Goal: Task Accomplishment & Management: Manage account settings

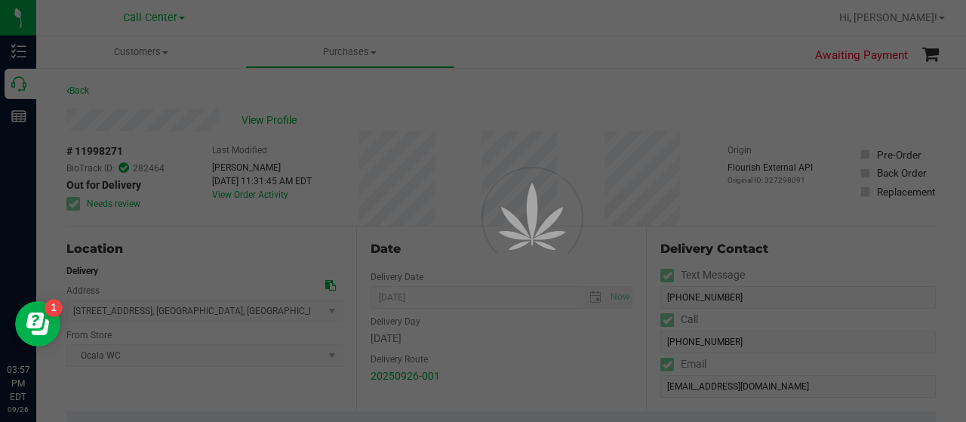
scroll to position [222, 0]
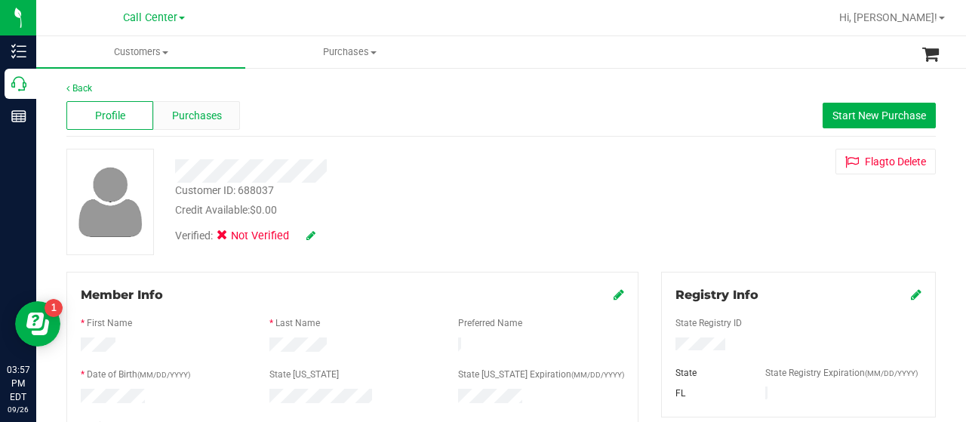
click at [198, 118] on span "Purchases" at bounding box center [197, 116] width 50 height 16
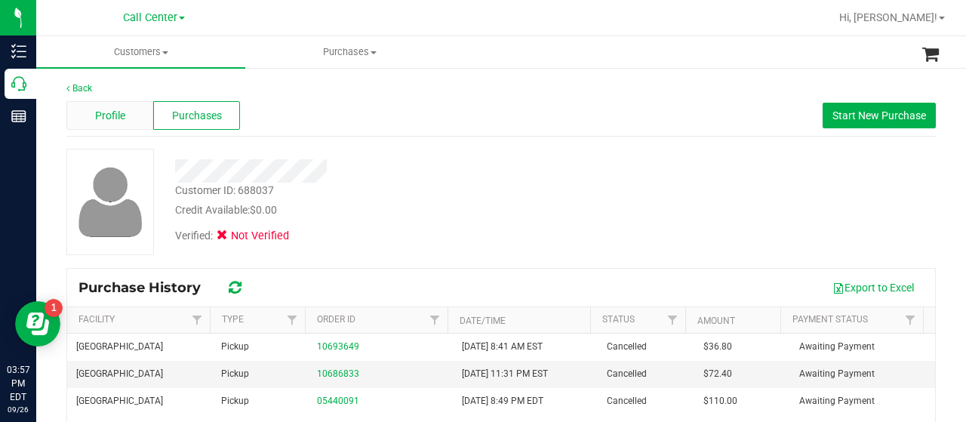
click at [119, 121] on span "Profile" at bounding box center [110, 116] width 30 height 16
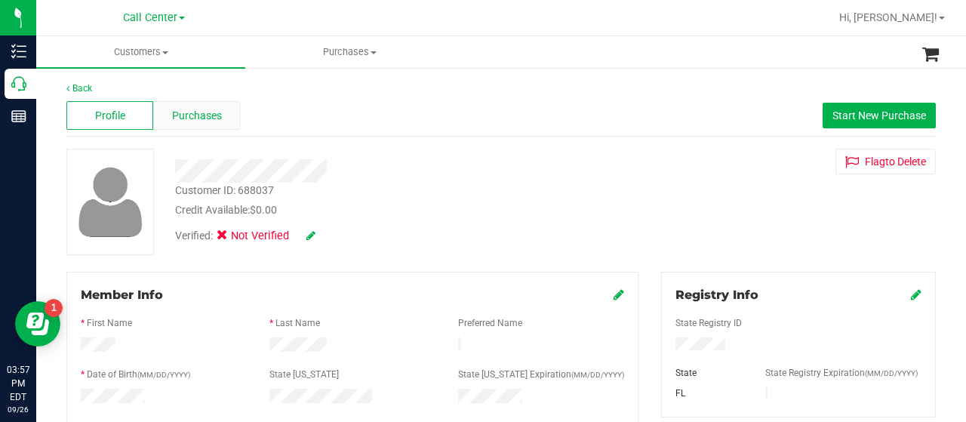
click at [202, 114] on span "Purchases" at bounding box center [197, 116] width 50 height 16
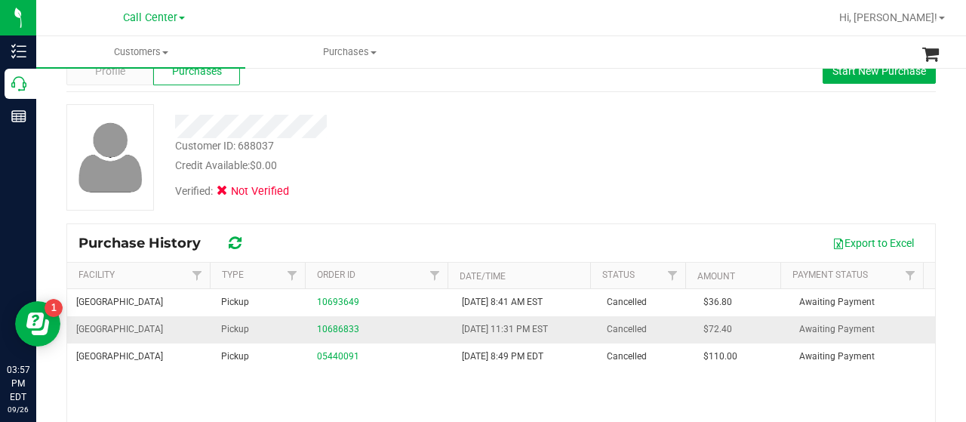
scroll to position [44, 0]
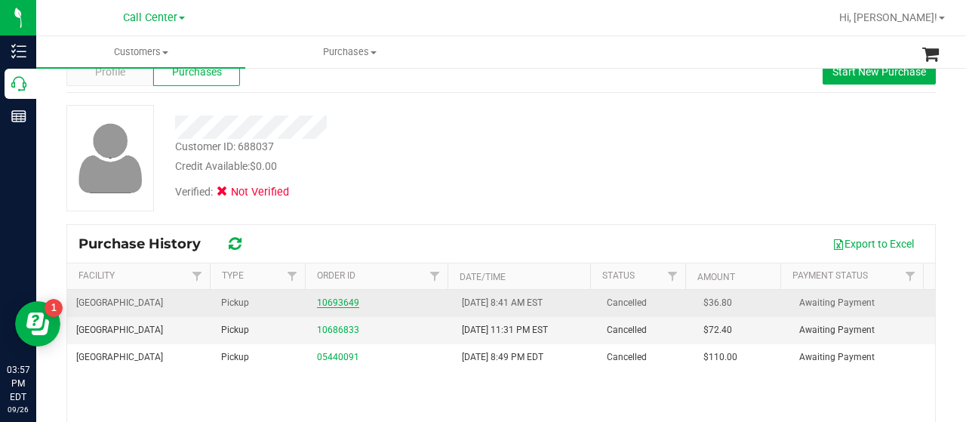
click at [331, 297] on link "10693649" at bounding box center [338, 302] width 42 height 11
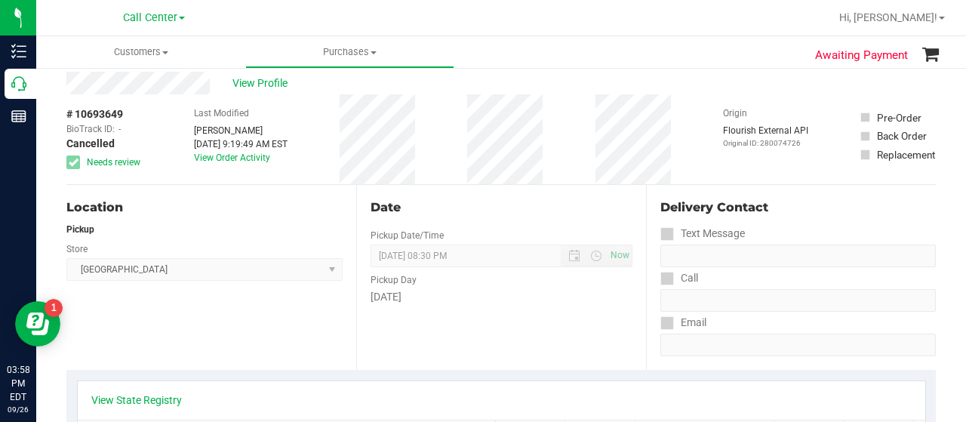
scroll to position [38, 0]
click at [465, 129] on div "# 10693649 BioTrack ID: - Cancelled Needs review Last Modified Jeffrey Levine F…" at bounding box center [500, 139] width 869 height 90
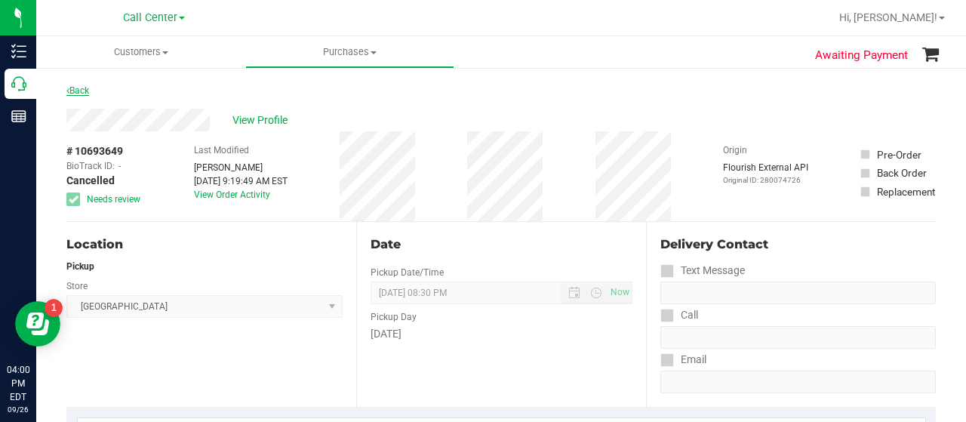
click at [72, 91] on link "Back" at bounding box center [77, 90] width 23 height 11
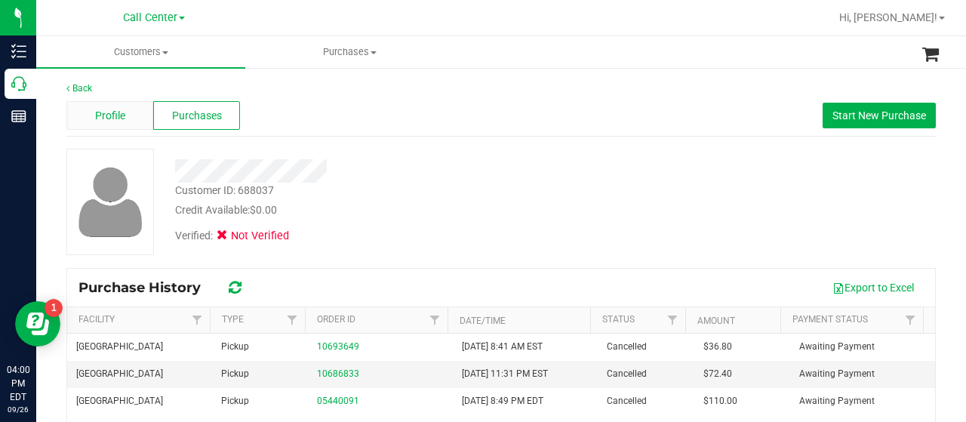
click at [111, 125] on div "Profile" at bounding box center [109, 115] width 87 height 29
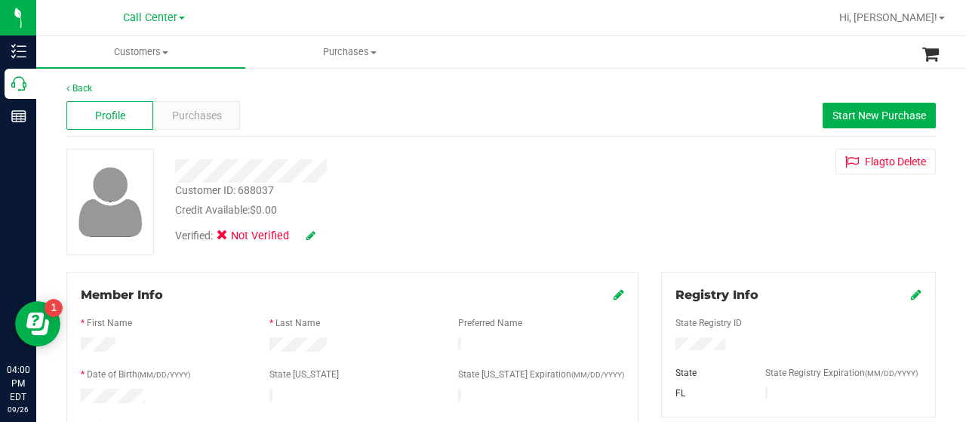
click at [613, 296] on icon at bounding box center [618, 294] width 11 height 12
click at [309, 239] on icon at bounding box center [310, 235] width 9 height 11
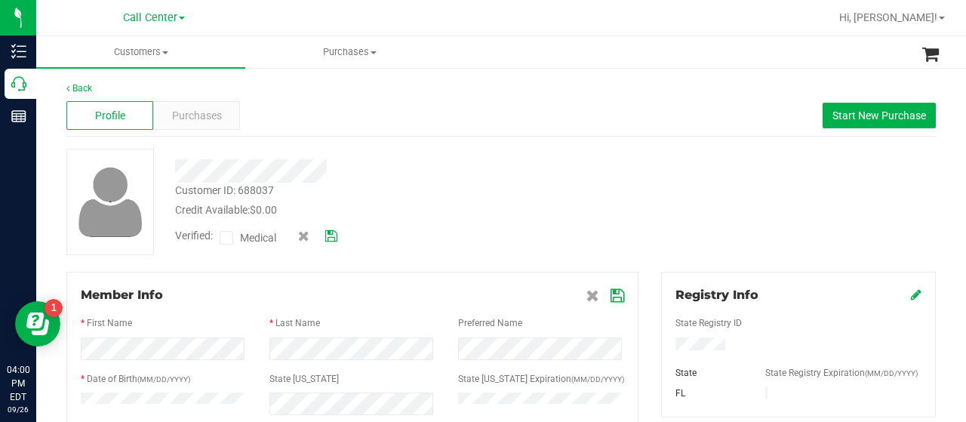
click at [226, 238] on icon at bounding box center [227, 238] width 10 height 0
click at [0, 0] on input "Medical" at bounding box center [0, 0] width 0 height 0
click at [332, 236] on icon at bounding box center [331, 236] width 12 height 11
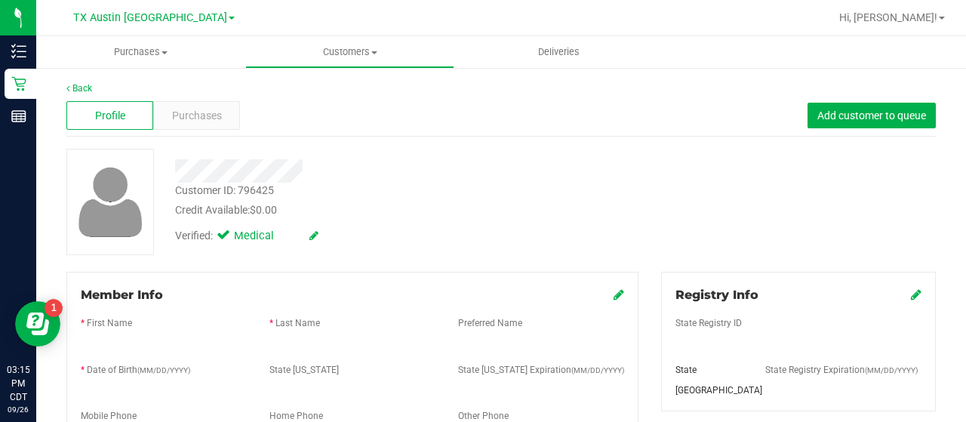
scroll to position [119, 0]
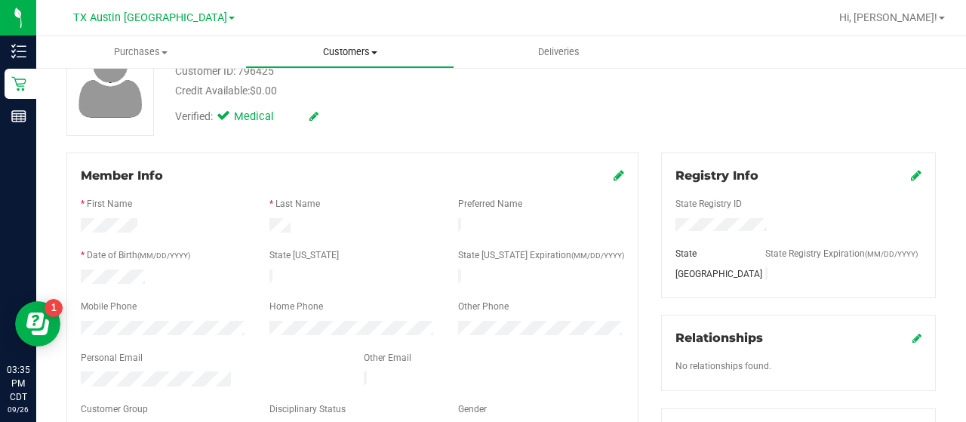
click at [345, 52] on span "Customers" at bounding box center [349, 52] width 207 height 14
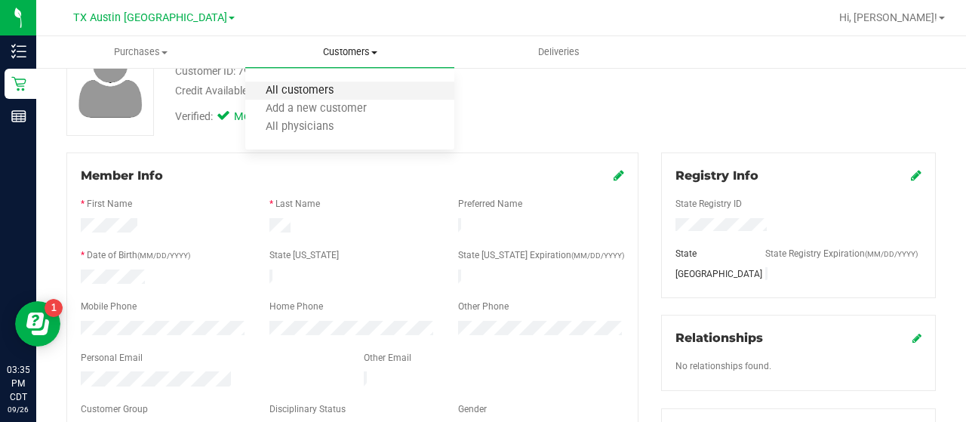
click at [320, 92] on span "All customers" at bounding box center [299, 90] width 109 height 13
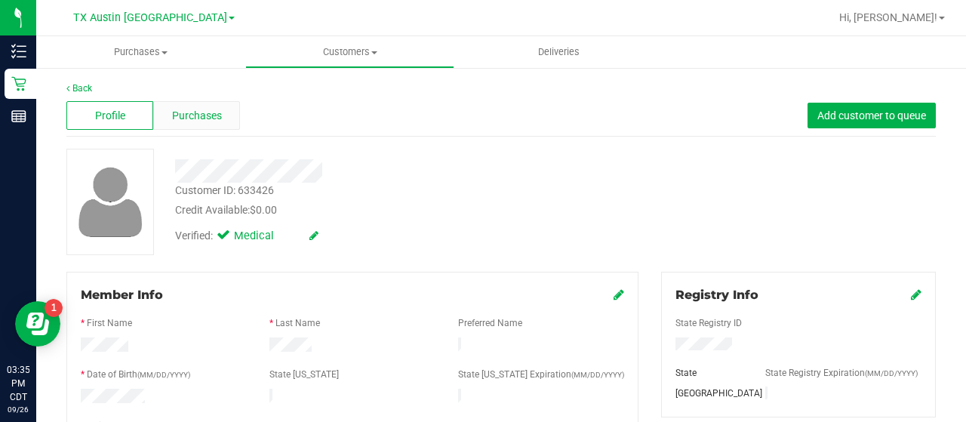
click at [189, 121] on span "Purchases" at bounding box center [197, 116] width 50 height 16
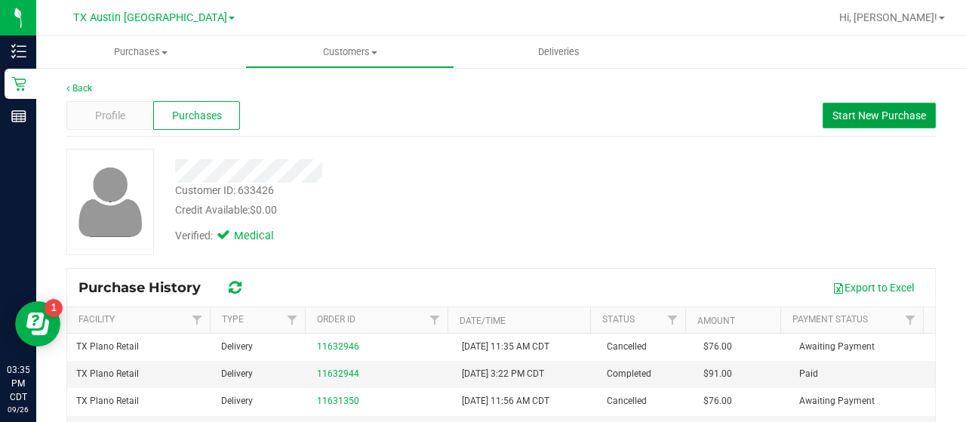
click at [852, 114] on span "Start New Purchase" at bounding box center [879, 115] width 94 height 12
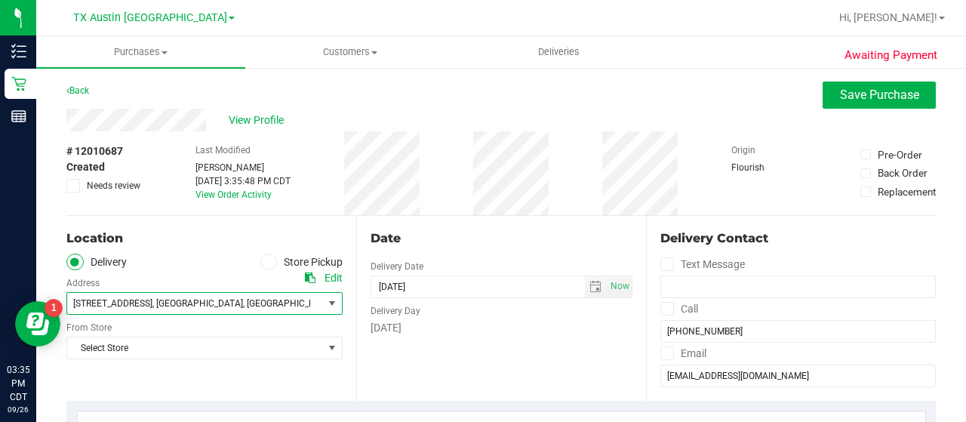
click at [327, 297] on span "select" at bounding box center [332, 303] width 12 height 12
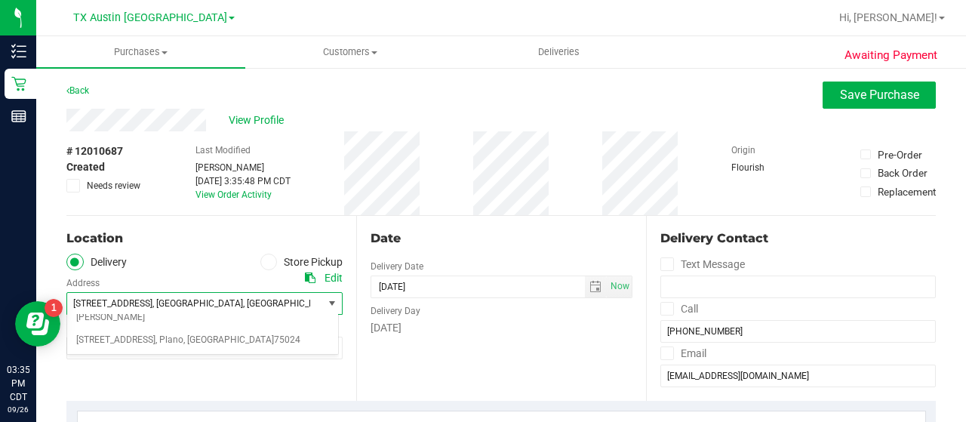
click at [280, 241] on div "Location" at bounding box center [204, 238] width 276 height 18
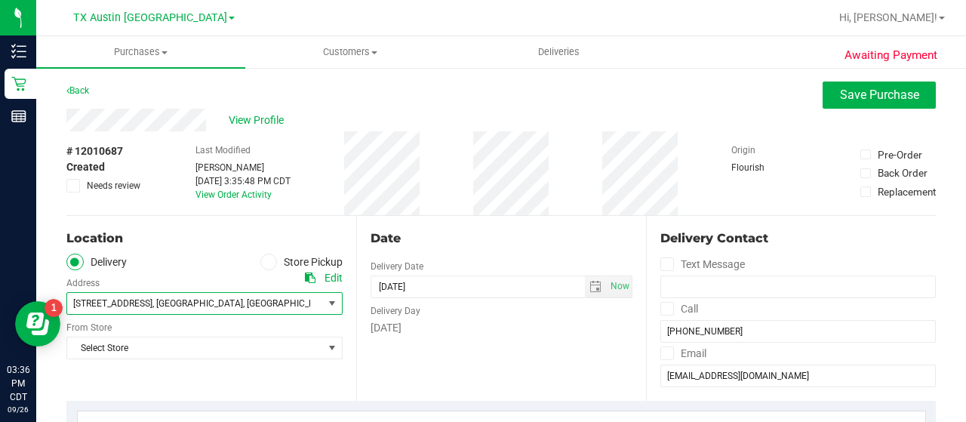
click at [327, 306] on span "select" at bounding box center [332, 303] width 12 height 12
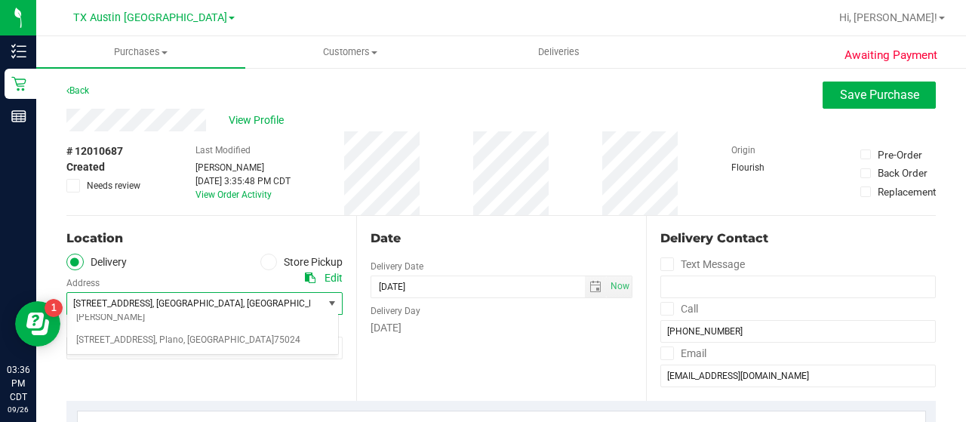
click at [305, 277] on icon at bounding box center [310, 277] width 11 height 11
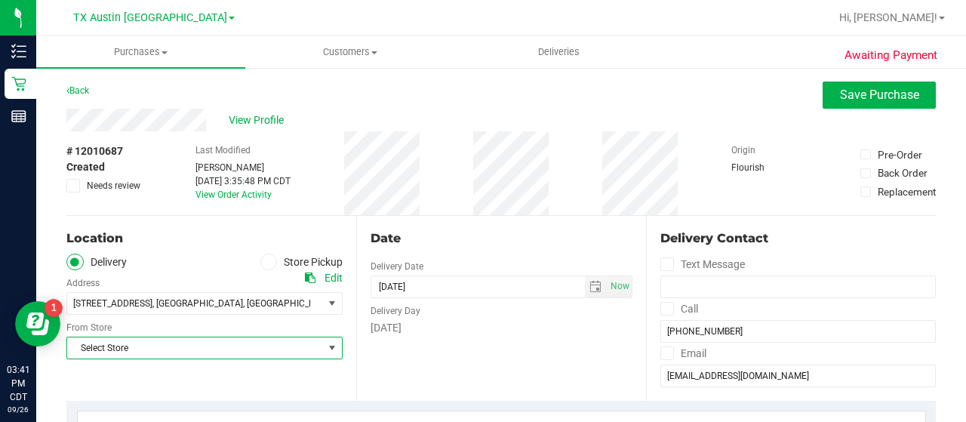
click at [207, 342] on span "Select Store" at bounding box center [195, 347] width 256 height 21
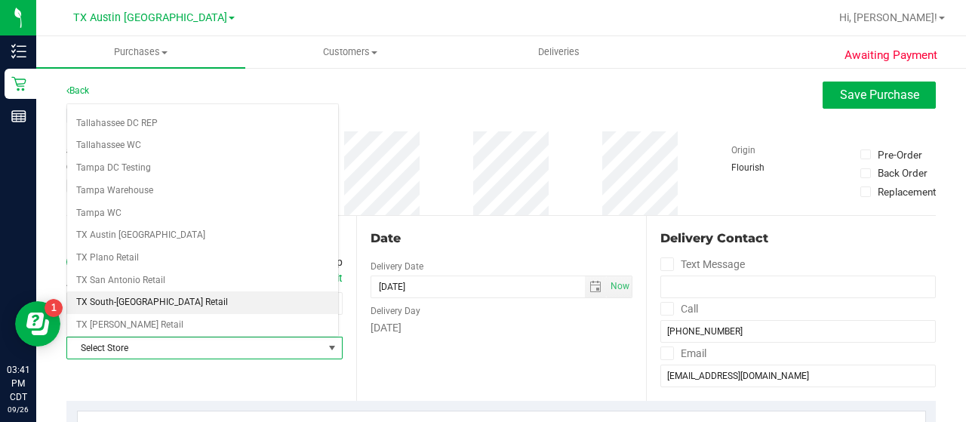
scroll to position [1067, 0]
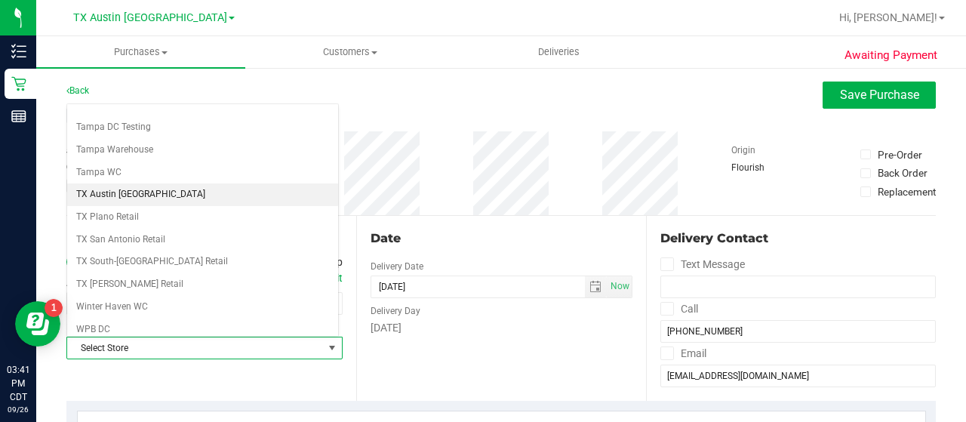
click at [193, 183] on li "TX Austin [GEOGRAPHIC_DATA]" at bounding box center [202, 194] width 271 height 23
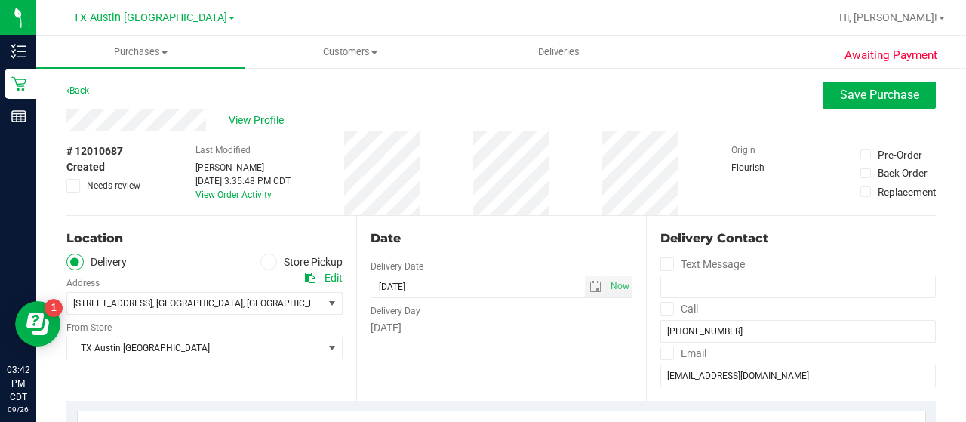
click at [475, 168] on div "# 12010687 Created Needs review Last Modified [PERSON_NAME] [DATE] 3:35:48 PM C…" at bounding box center [500, 173] width 869 height 84
drag, startPoint x: 788, startPoint y: 375, endPoint x: 644, endPoint y: 378, distance: 143.4
click at [646, 378] on div "Delivery Contact Text Message Call [PHONE_NUMBER] Email [EMAIL_ADDRESS][DOMAIN_…" at bounding box center [791, 308] width 290 height 185
drag, startPoint x: 739, startPoint y: 333, endPoint x: 640, endPoint y: 333, distance: 98.8
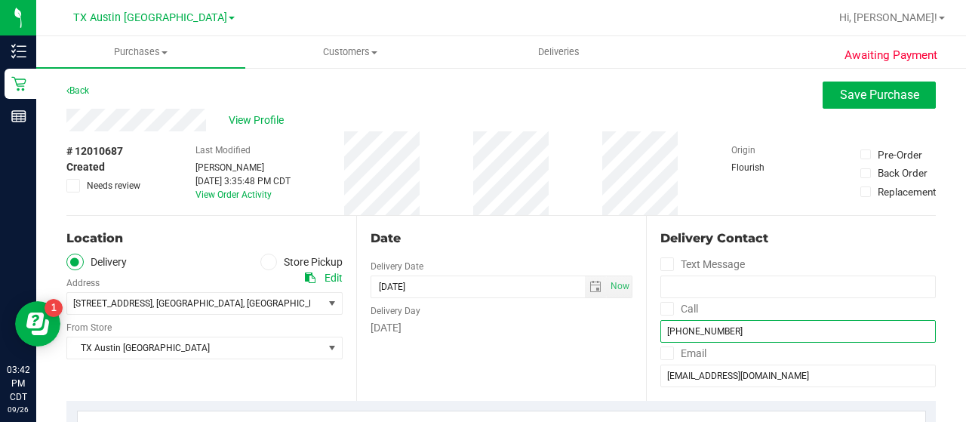
click at [646, 333] on div "Delivery Contact Text Message Call [PHONE_NUMBER] Email [EMAIL_ADDRESS][DOMAIN_…" at bounding box center [791, 308] width 290 height 185
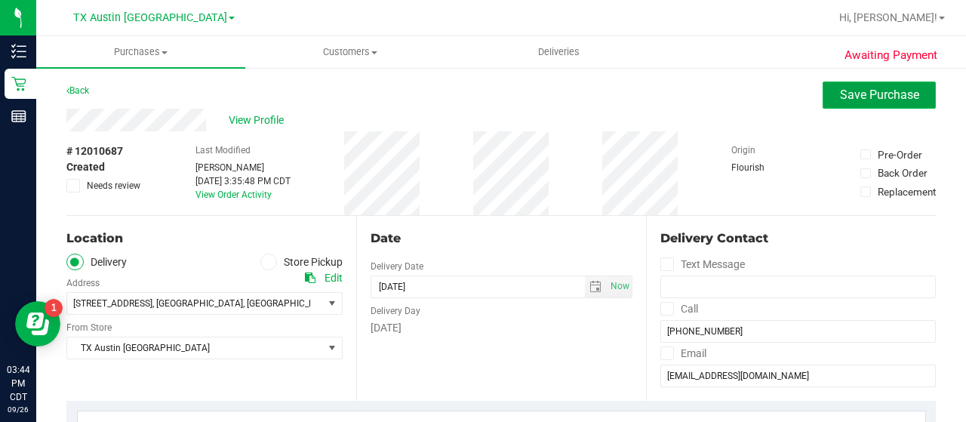
click at [859, 96] on span "Save Purchase" at bounding box center [879, 95] width 79 height 14
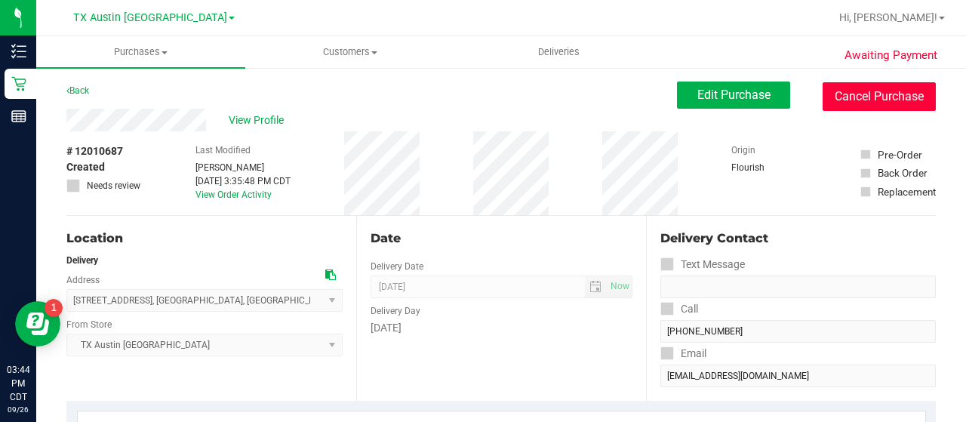
click at [866, 97] on button "Cancel Purchase" at bounding box center [878, 96] width 113 height 29
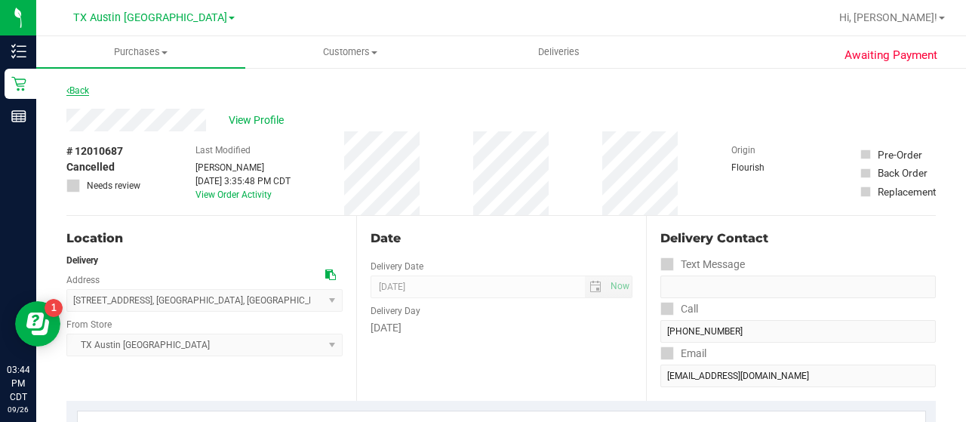
click at [78, 91] on link "Back" at bounding box center [77, 90] width 23 height 11
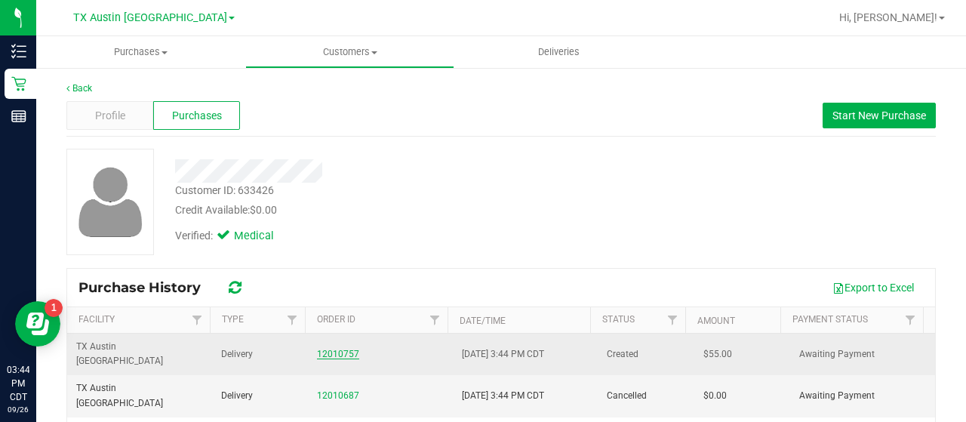
click at [347, 349] on link "12010757" at bounding box center [338, 354] width 42 height 11
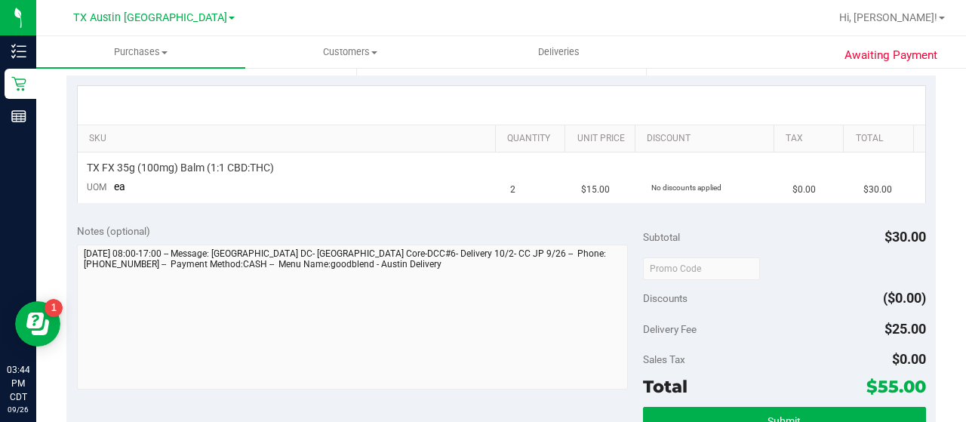
scroll to position [333, 0]
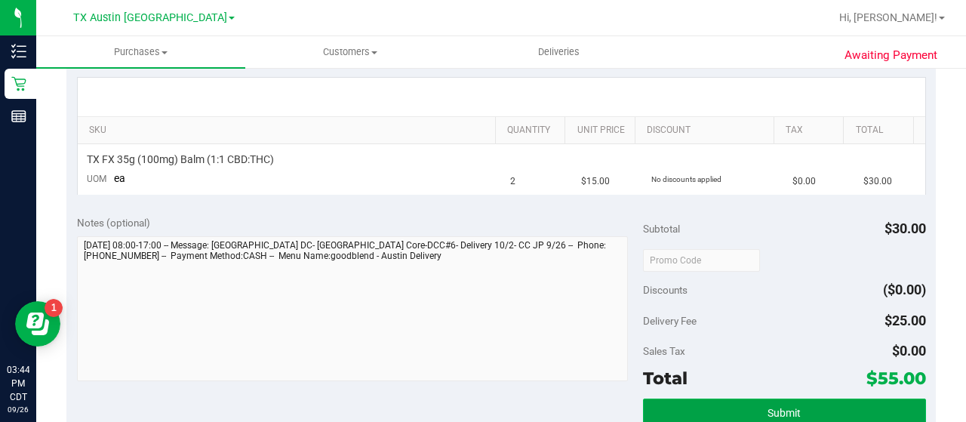
click at [792, 404] on button "Submit" at bounding box center [784, 411] width 283 height 27
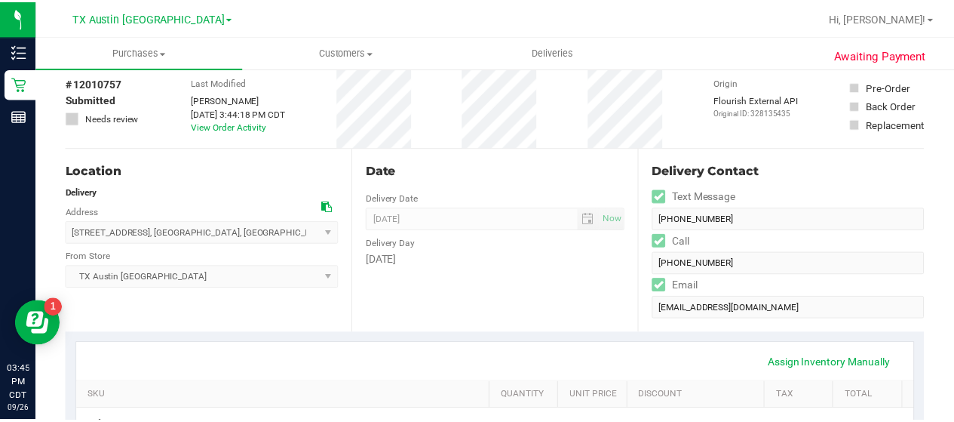
scroll to position [0, 0]
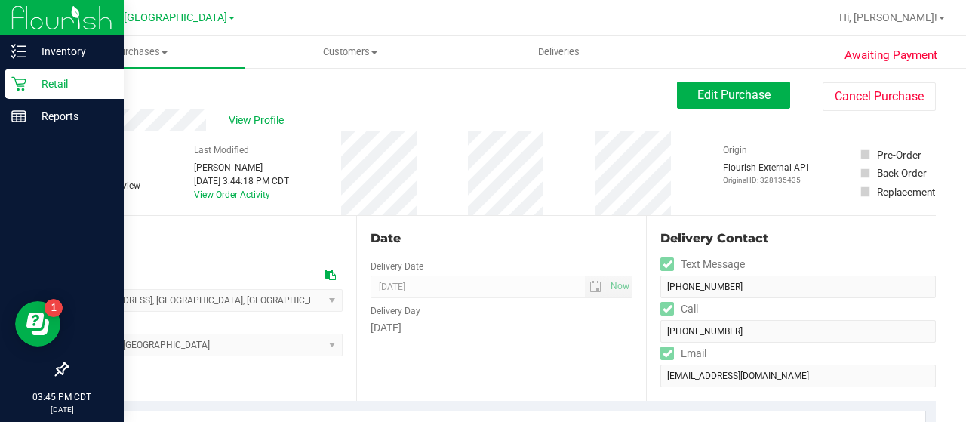
click at [31, 93] on div "Retail" at bounding box center [64, 84] width 119 height 30
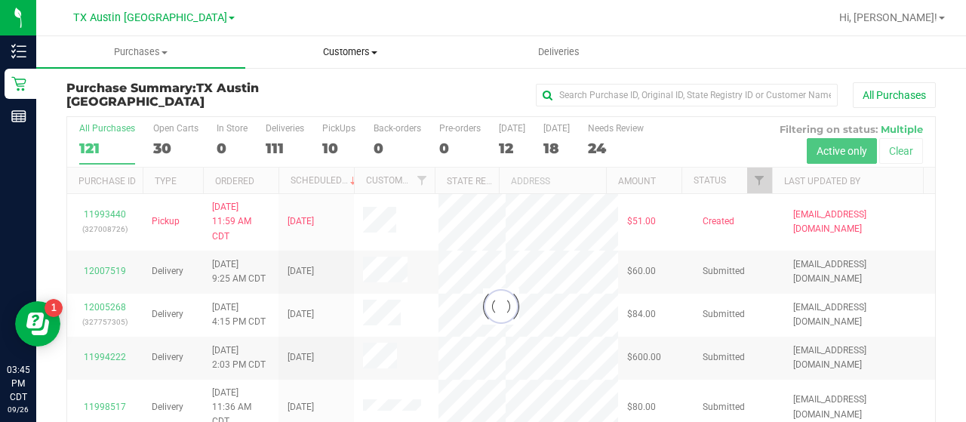
click at [367, 61] on uib-tab-heading "Customers All customers Add a new customer All physicians" at bounding box center [349, 52] width 207 height 30
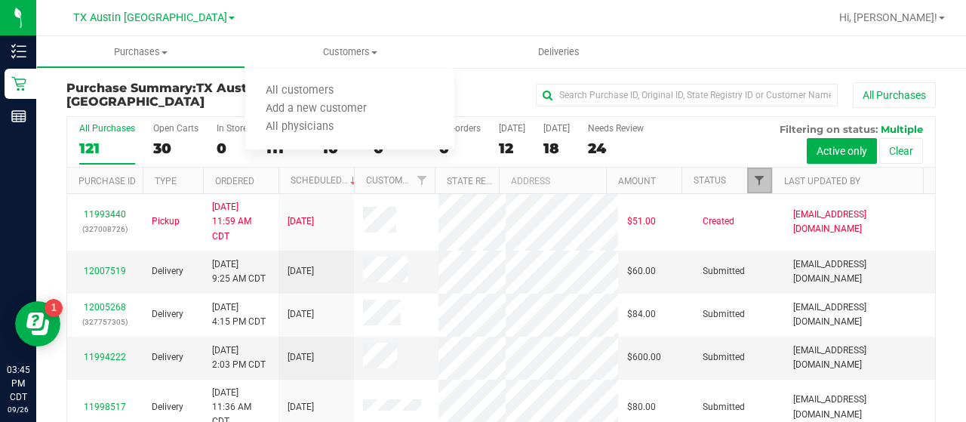
click at [753, 182] on span "Filter" at bounding box center [759, 180] width 12 height 12
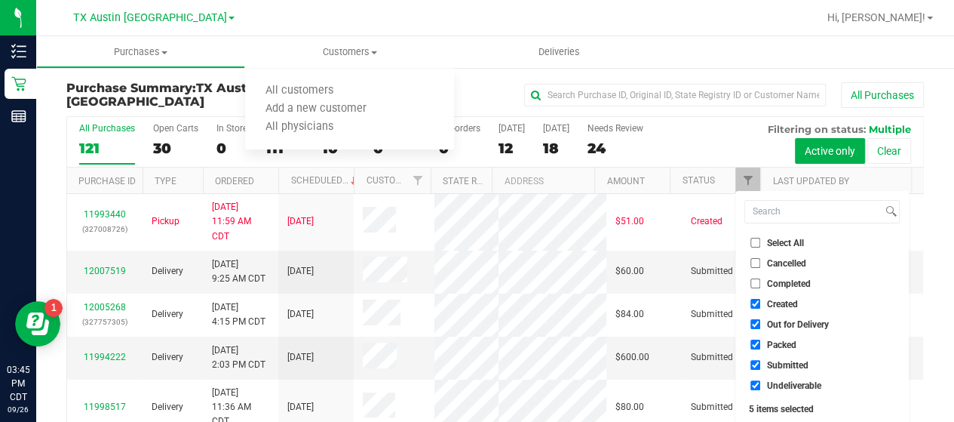
click at [757, 322] on input "Out for Delivery" at bounding box center [756, 324] width 10 height 10
checkbox input "false"
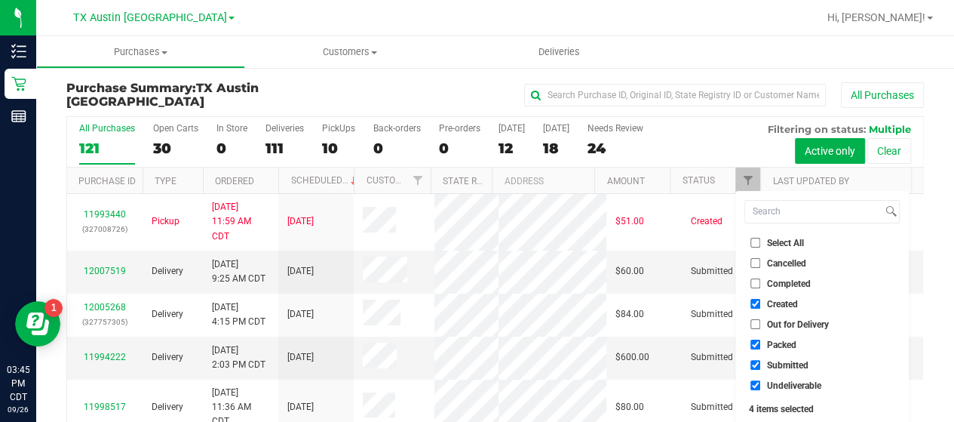
click at [756, 342] on input "Packed" at bounding box center [756, 344] width 10 height 10
checkbox input "false"
click at [757, 367] on input "Submitted" at bounding box center [756, 365] width 10 height 10
checkbox input "false"
click at [754, 388] on input "Undeliverable" at bounding box center [756, 385] width 10 height 10
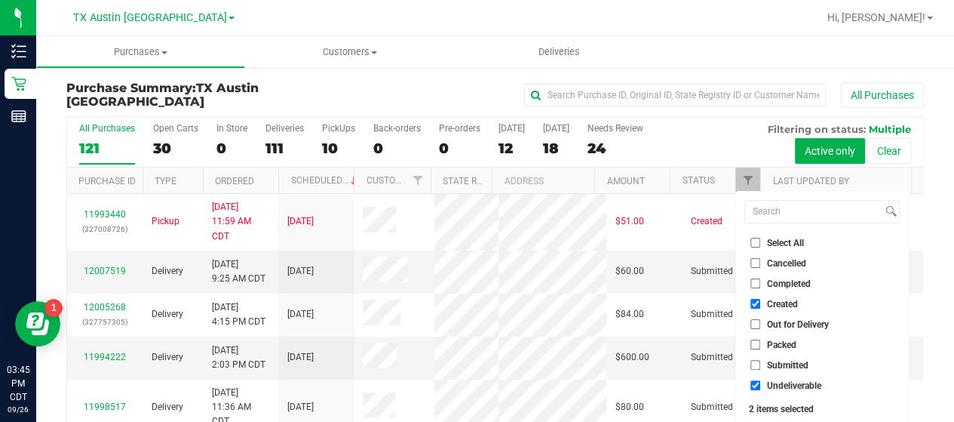
checkbox input "false"
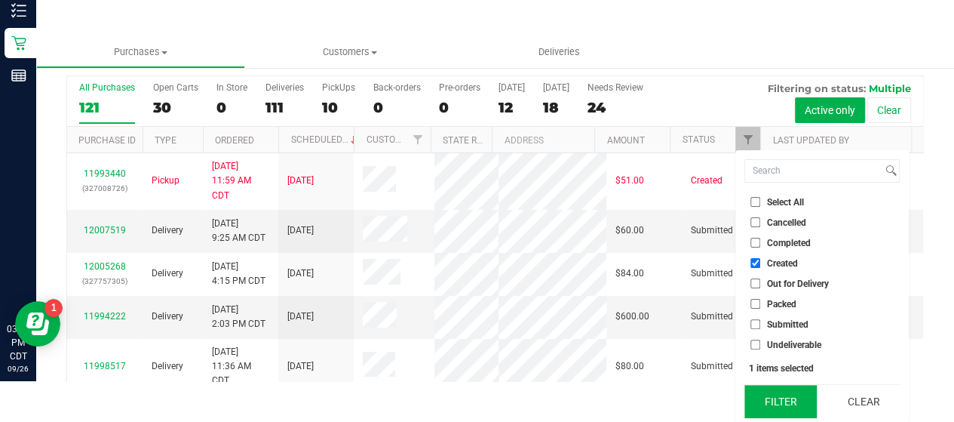
click at [805, 404] on button "Filter" at bounding box center [781, 401] width 72 height 33
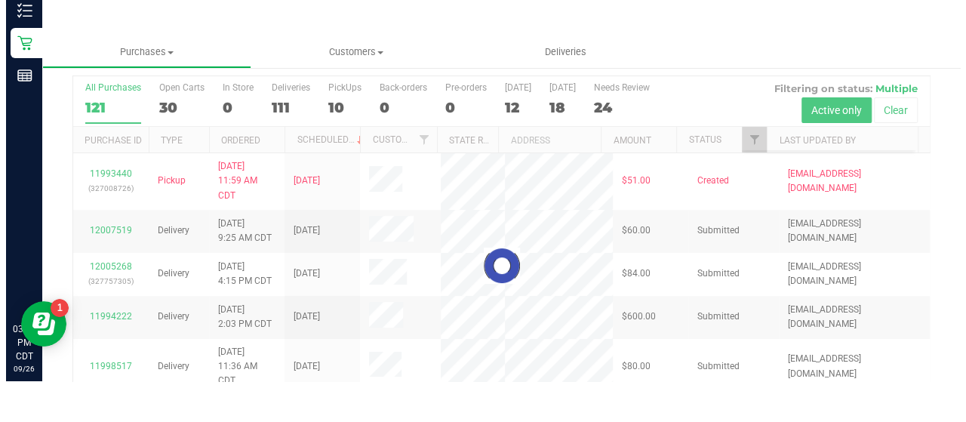
scroll to position [0, 0]
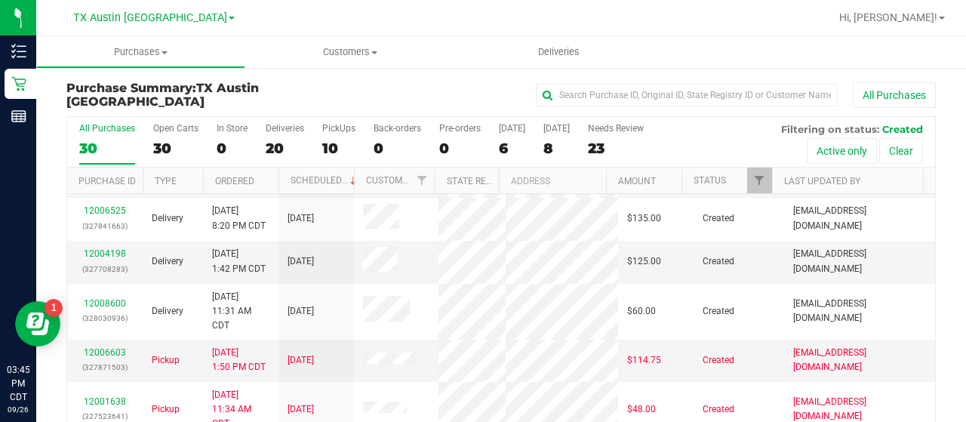
scroll to position [309, 0]
click at [507, 143] on div "6" at bounding box center [512, 148] width 26 height 17
click at [0, 0] on input "[DATE] 6" at bounding box center [0, 0] width 0 height 0
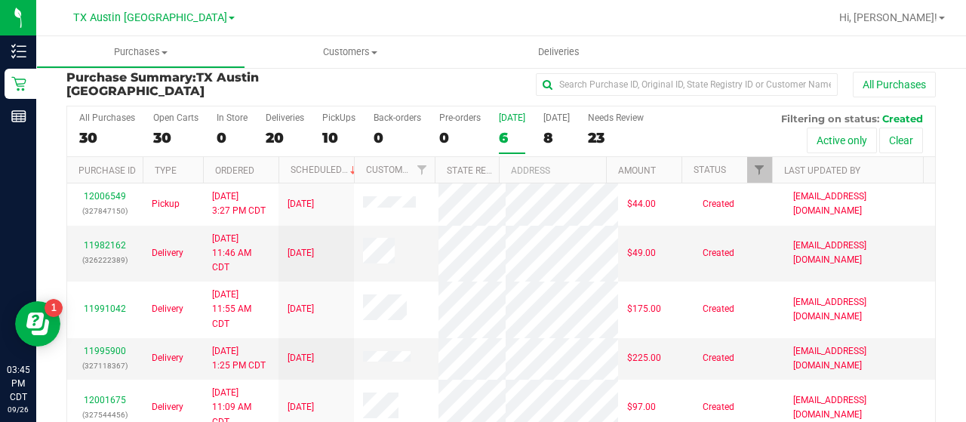
scroll to position [11, 0]
click at [548, 129] on div "8" at bounding box center [556, 137] width 26 height 17
click at [0, 0] on input "[DATE] 8" at bounding box center [0, 0] width 0 height 0
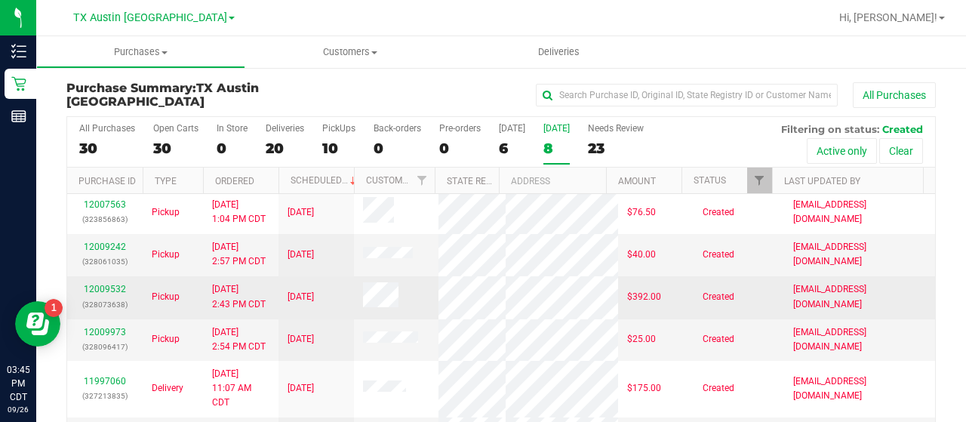
scroll to position [0, 0]
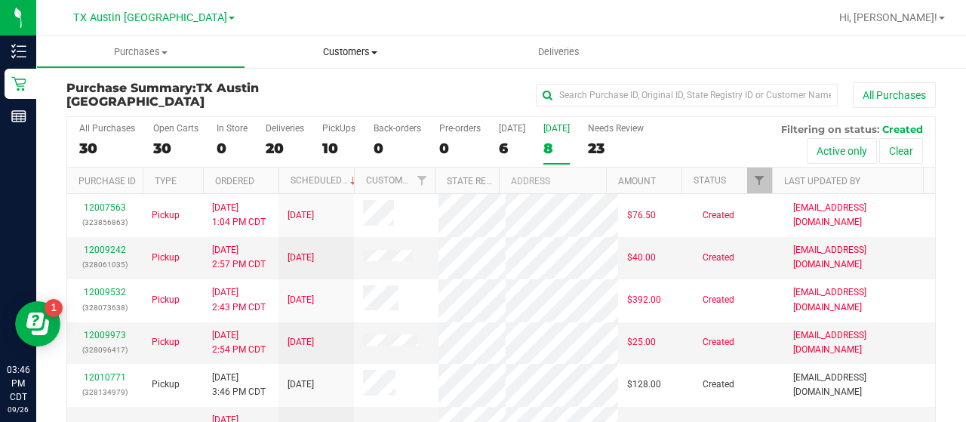
click at [321, 61] on uib-tab-heading "Customers All customers Add a new customer All physicians" at bounding box center [349, 52] width 209 height 32
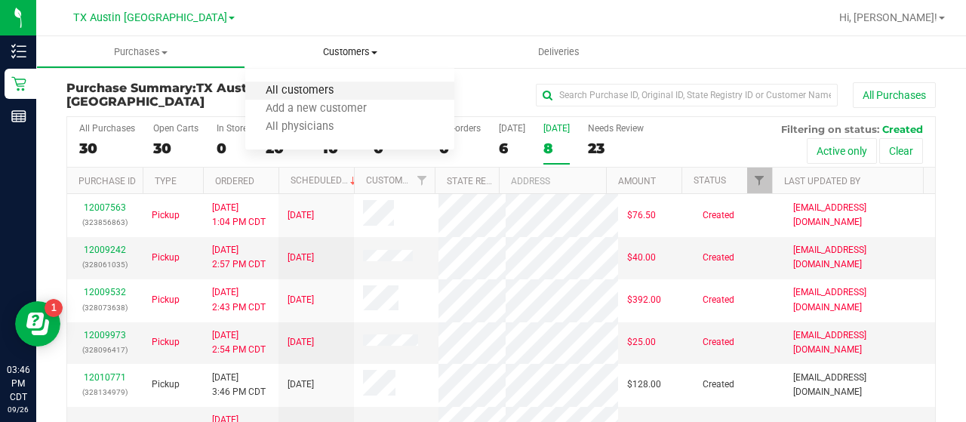
click at [323, 90] on span "All customers" at bounding box center [299, 90] width 109 height 13
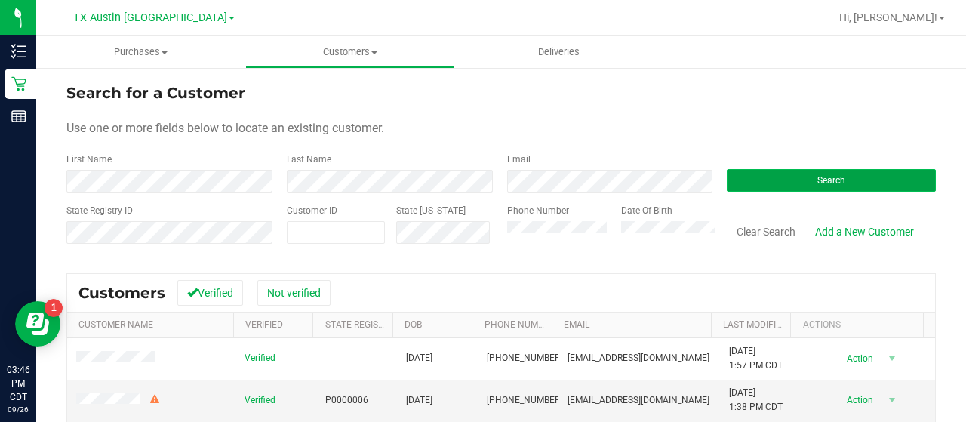
click at [768, 176] on button "Search" at bounding box center [830, 180] width 209 height 23
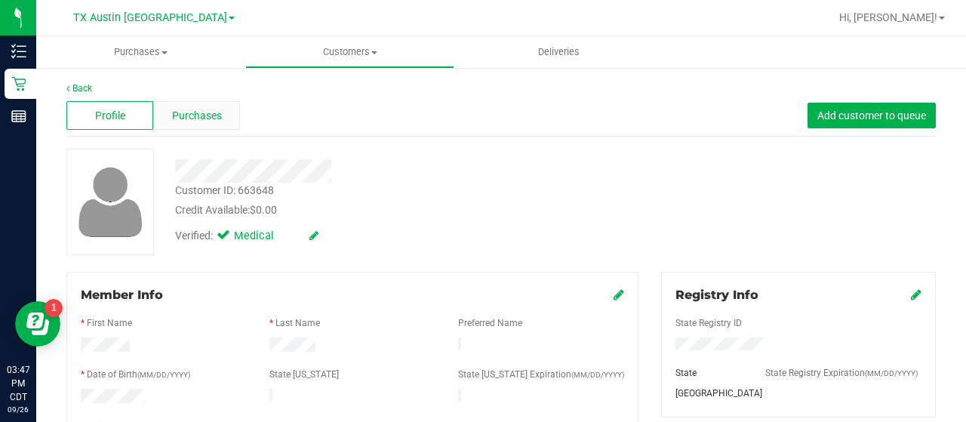
drag, startPoint x: 202, startPoint y: 131, endPoint x: 201, endPoint y: 116, distance: 14.4
click at [201, 116] on div "Profile Purchases Add customer to queue" at bounding box center [500, 115] width 869 height 41
click at [201, 116] on span "Purchases" at bounding box center [197, 116] width 50 height 16
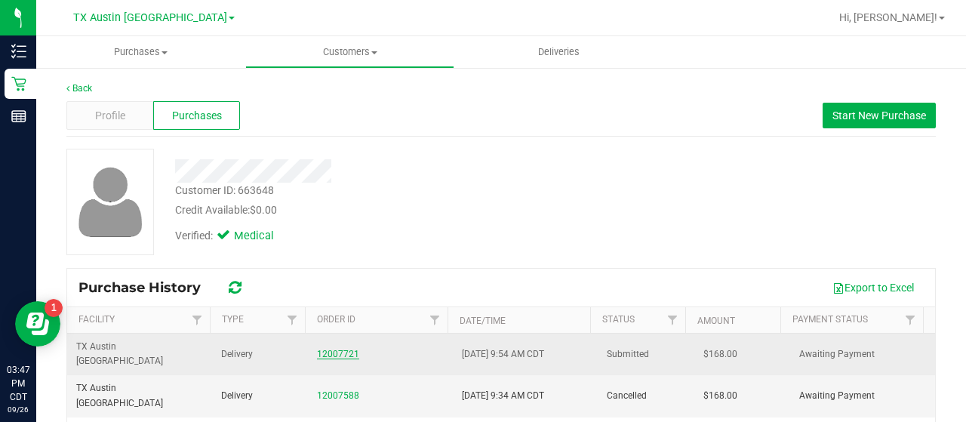
click at [333, 349] on link "12007721" at bounding box center [338, 354] width 42 height 11
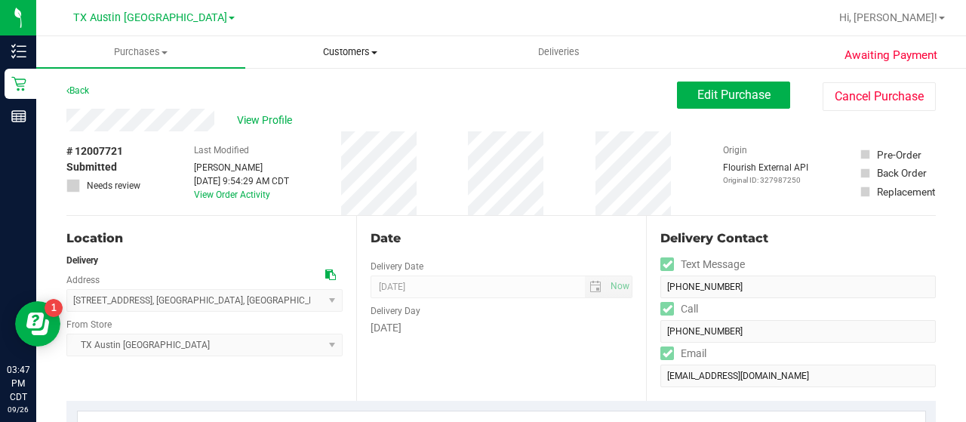
click at [368, 50] on span "Customers" at bounding box center [349, 52] width 207 height 14
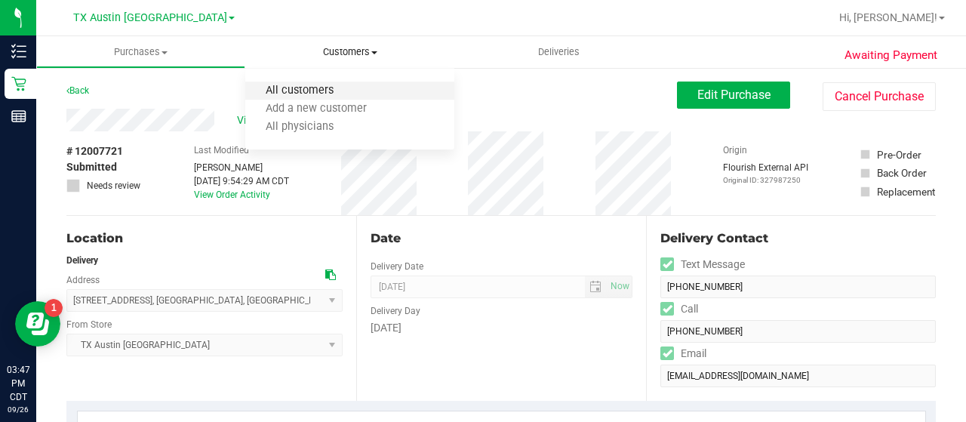
click at [349, 86] on span "All customers" at bounding box center [299, 90] width 109 height 13
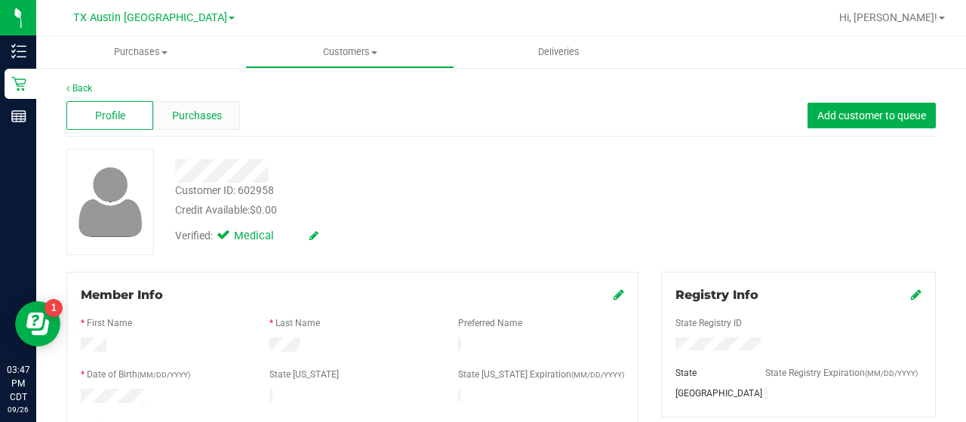
click at [201, 122] on span "Purchases" at bounding box center [197, 116] width 50 height 16
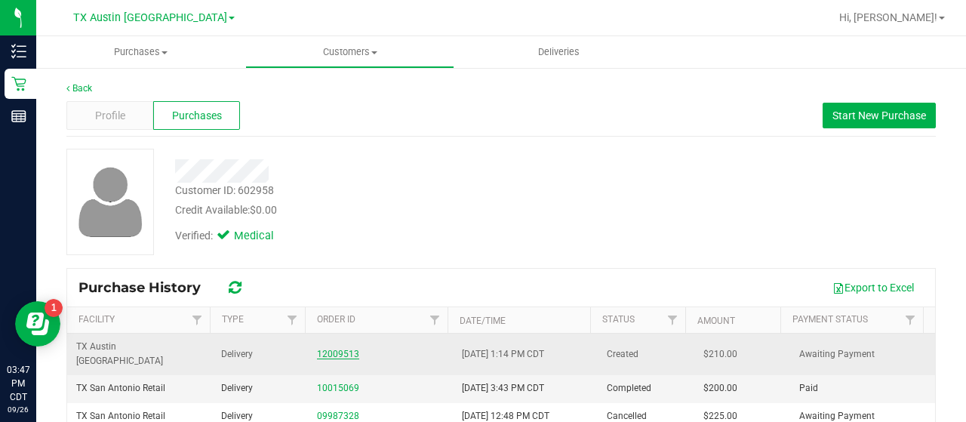
click at [333, 349] on link "12009513" at bounding box center [338, 354] width 42 height 11
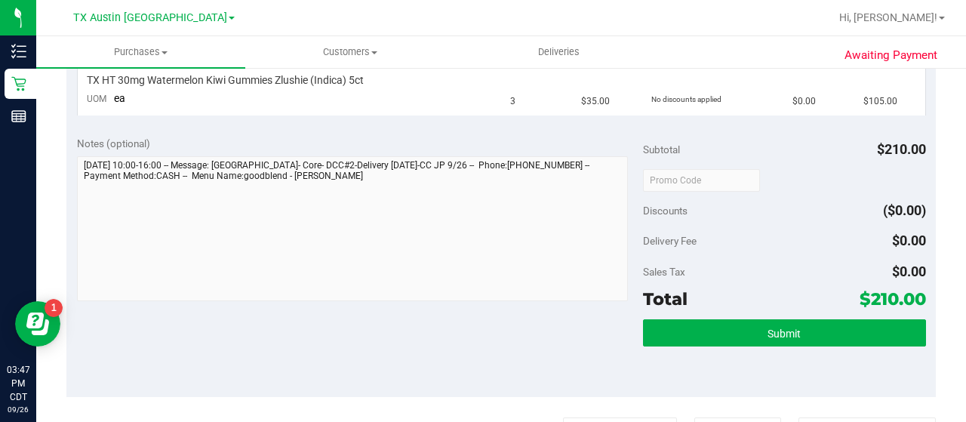
scroll to position [465, 0]
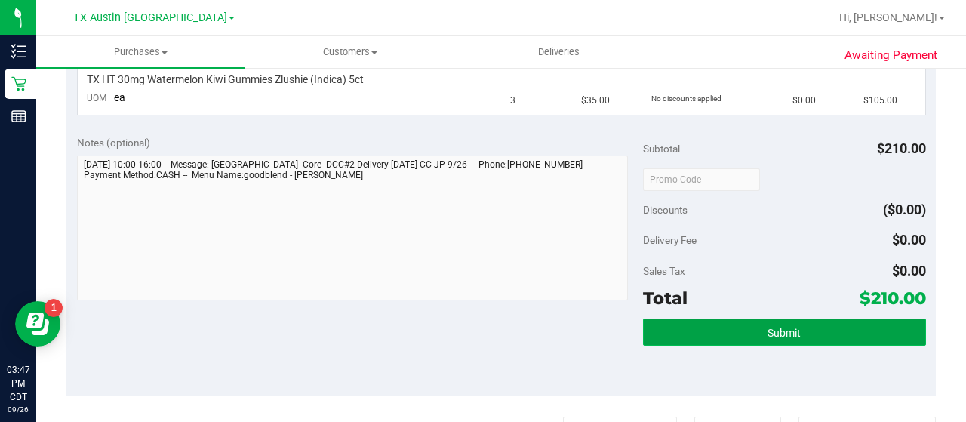
click at [727, 324] on button "Submit" at bounding box center [784, 331] width 283 height 27
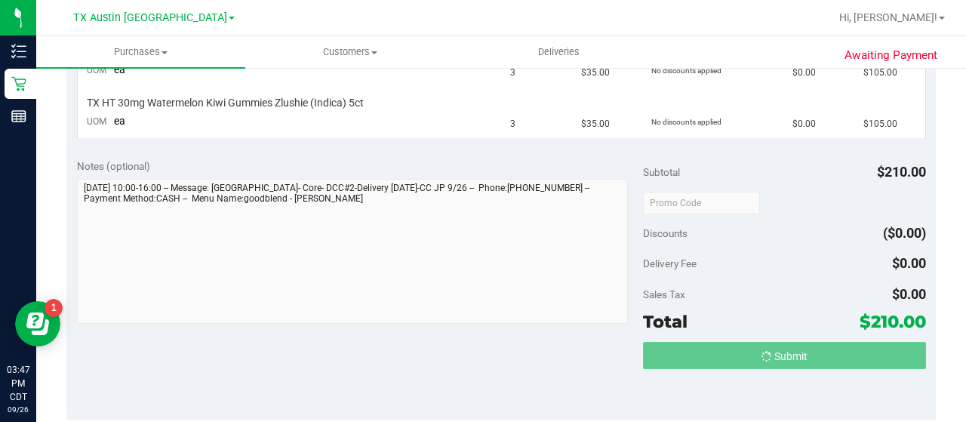
scroll to position [418, 0]
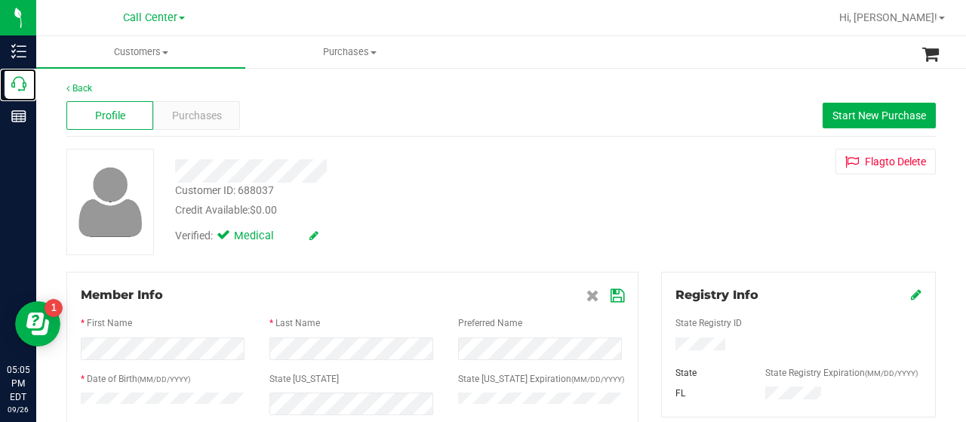
click at [20, 91] on div "Call Center" at bounding box center [21, 84] width 32 height 30
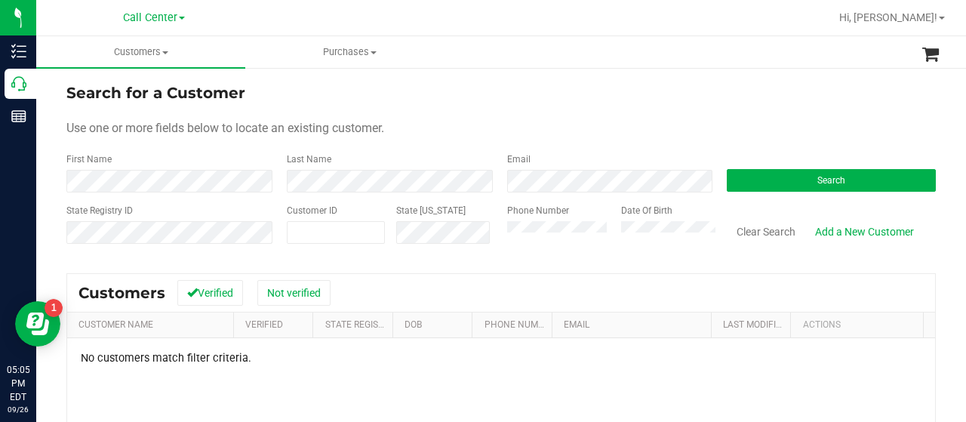
click at [496, 229] on div "Phone Number Date Of Birth" at bounding box center [606, 231] width 220 height 54
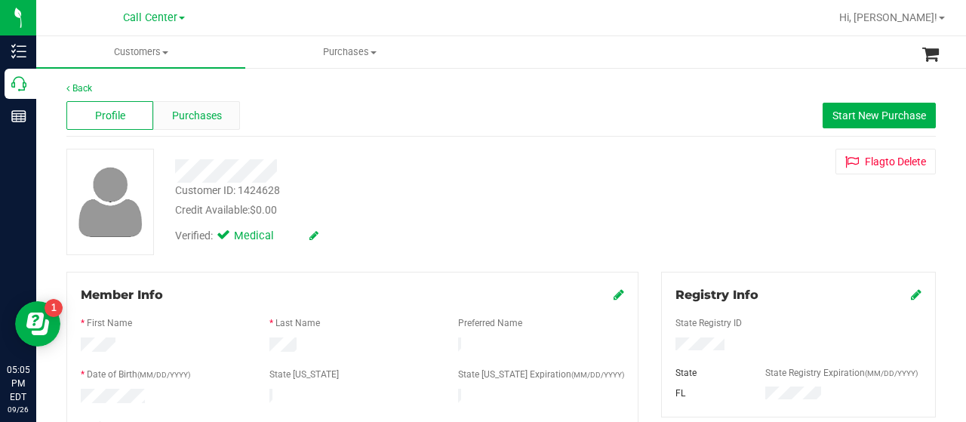
click at [182, 117] on span "Purchases" at bounding box center [197, 116] width 50 height 16
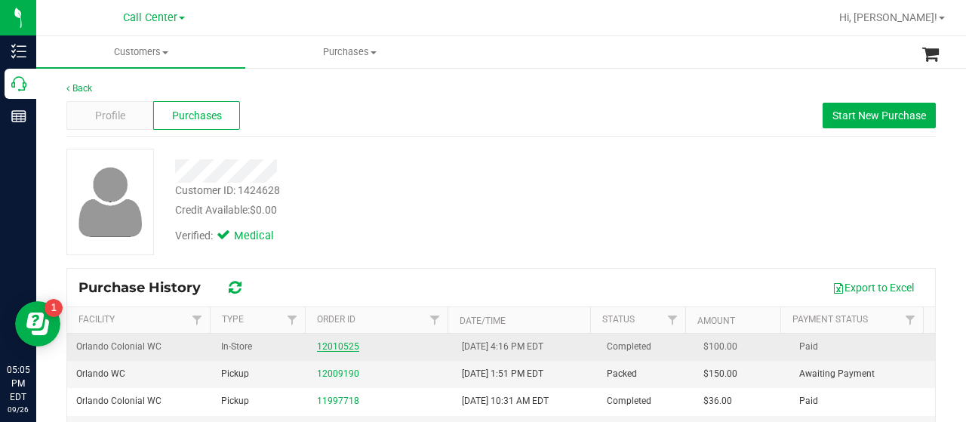
click at [317, 346] on link "12010525" at bounding box center [338, 346] width 42 height 11
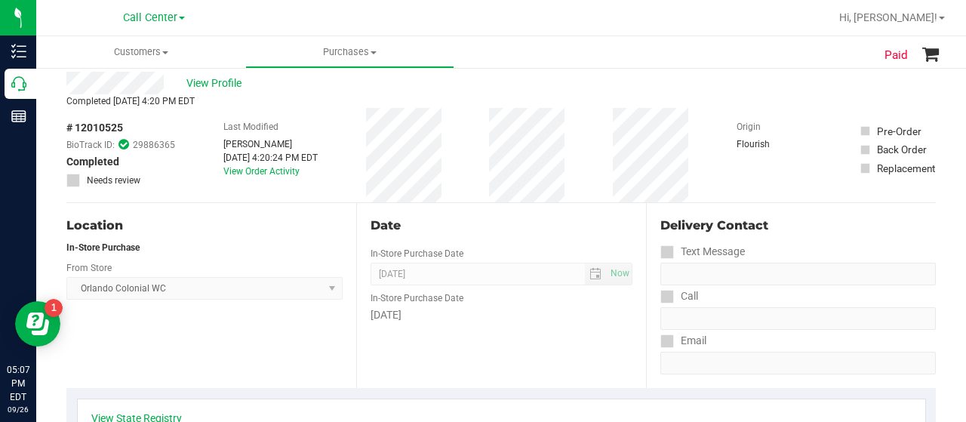
scroll to position [13, 0]
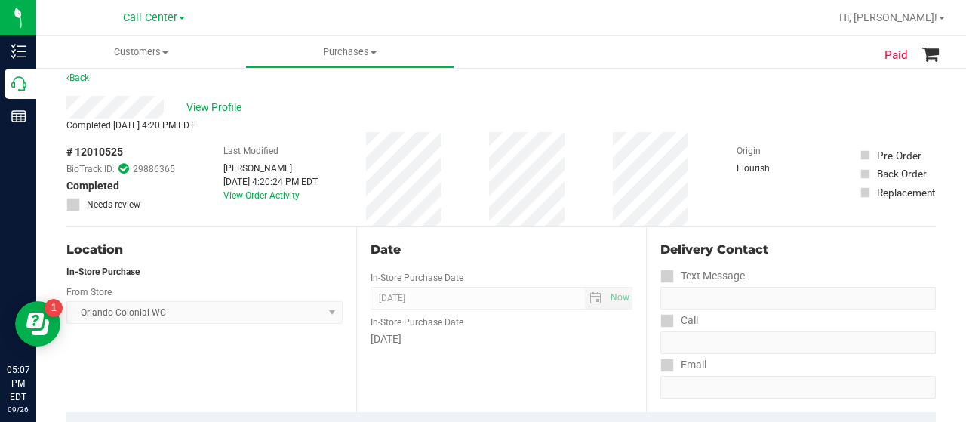
click at [487, 170] on div "# 12010525 BioTrack ID: 29886365 Completed Needs review Last Modified Victoria …" at bounding box center [500, 179] width 869 height 94
